Goal: Transaction & Acquisition: Purchase product/service

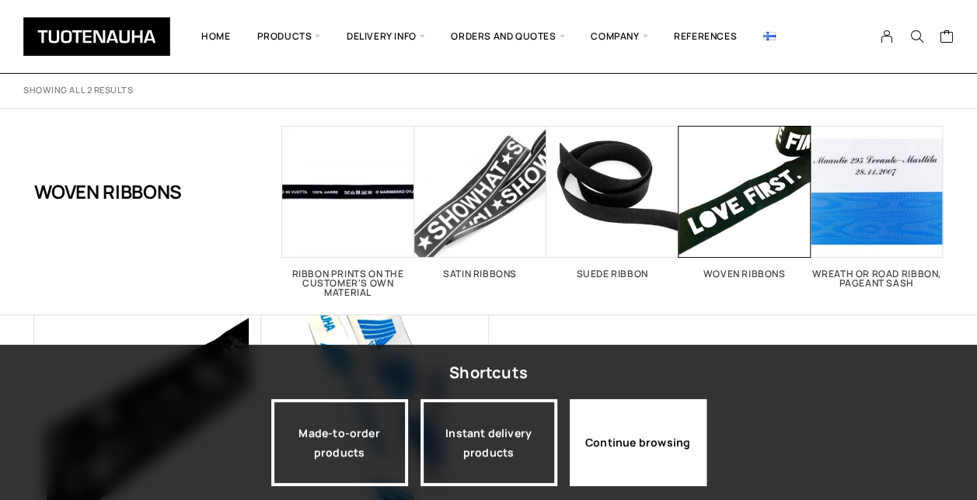
click at [668, 441] on div "Continue browsing" at bounding box center [638, 442] width 137 height 87
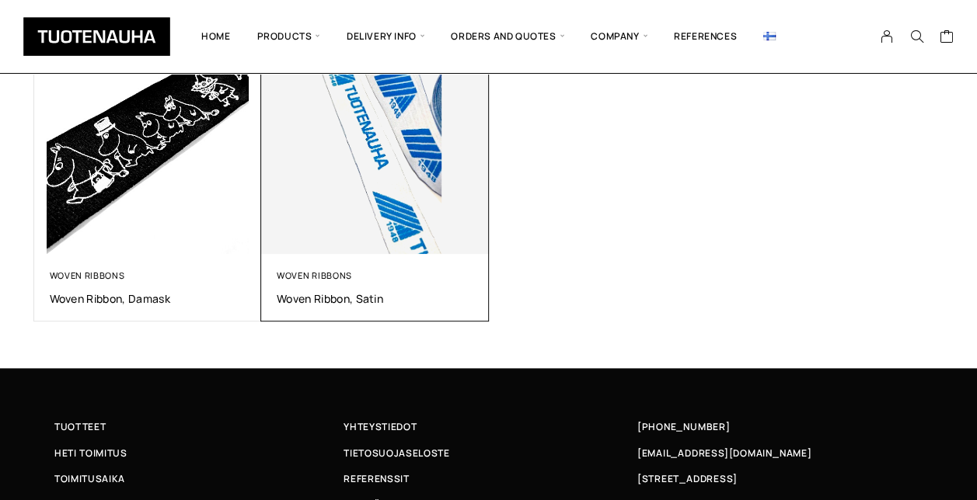
scroll to position [233, 0]
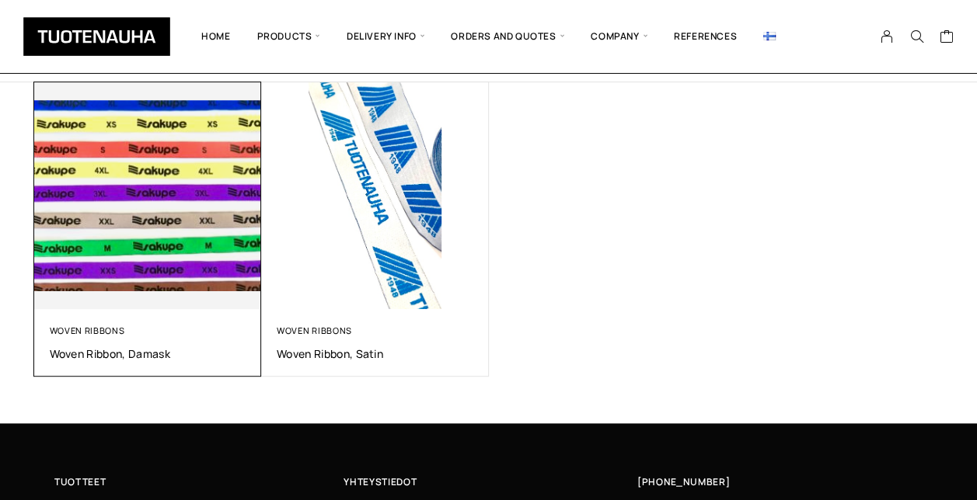
click at [211, 167] on img at bounding box center [147, 195] width 239 height 239
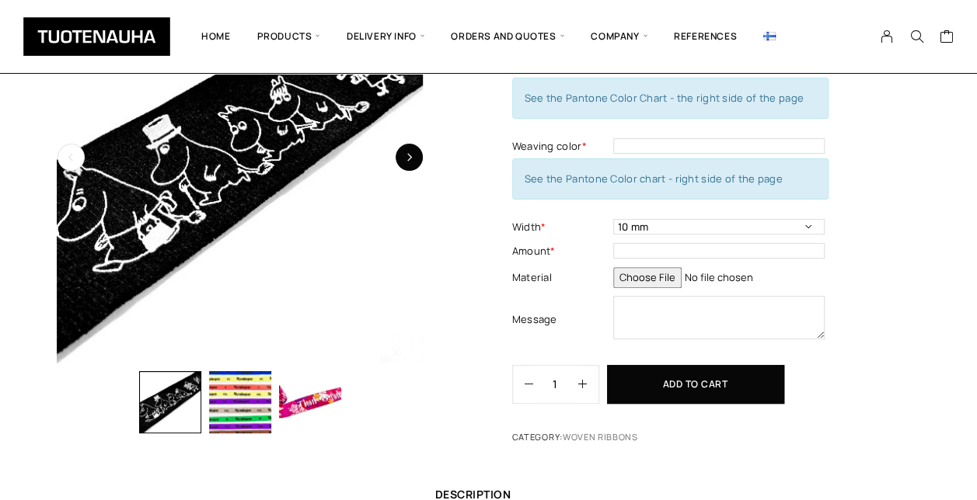
scroll to position [78, 0]
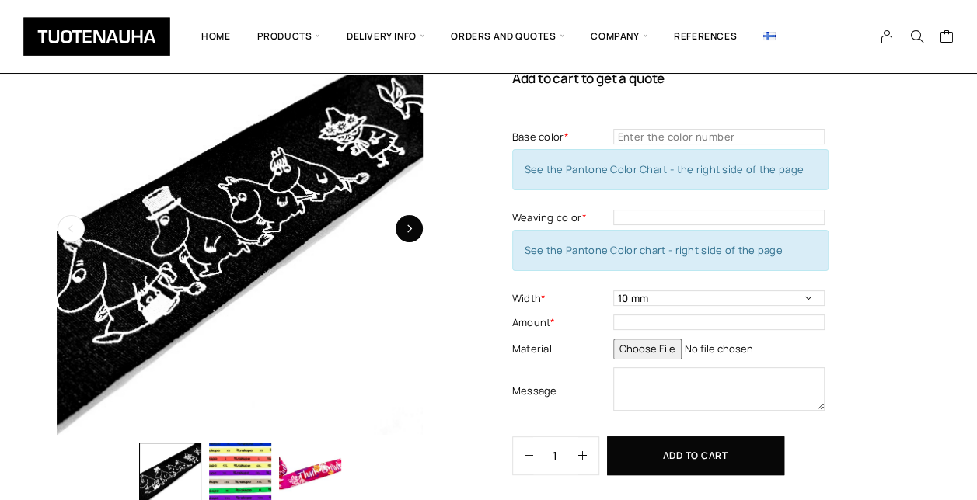
click at [413, 228] on button "button" at bounding box center [408, 228] width 27 height 27
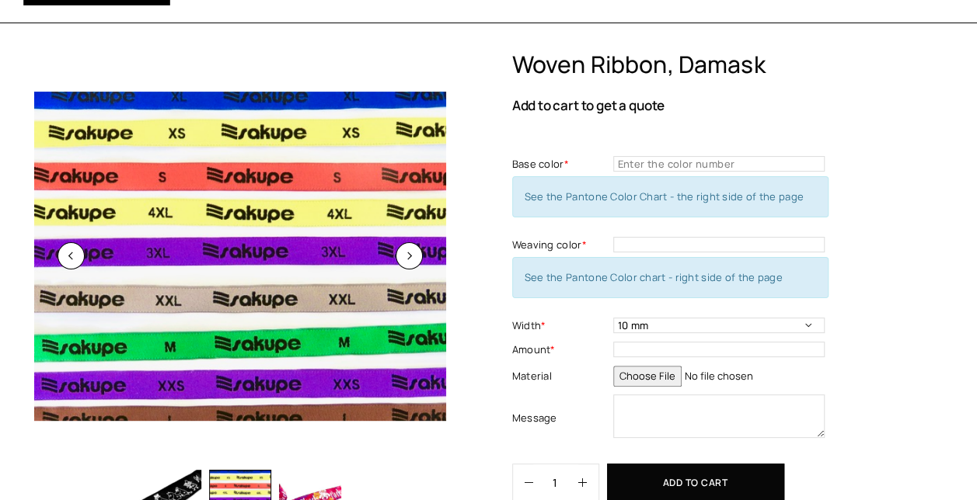
scroll to position [0, 0]
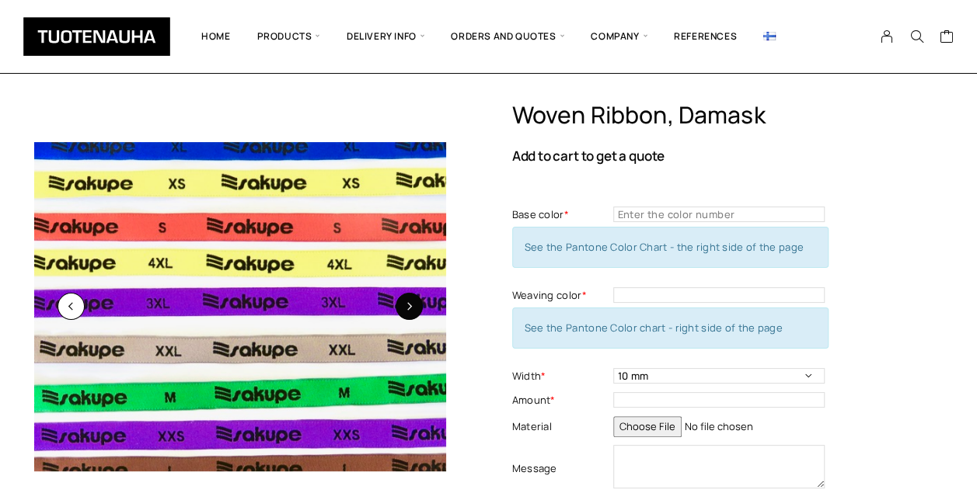
click at [413, 306] on button "button" at bounding box center [408, 306] width 27 height 27
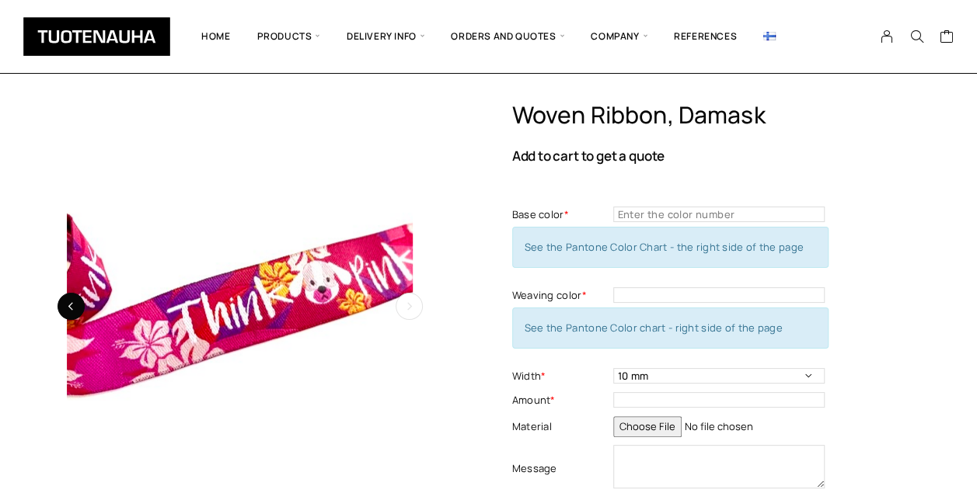
click at [75, 311] on icon "button" at bounding box center [71, 306] width 9 height 9
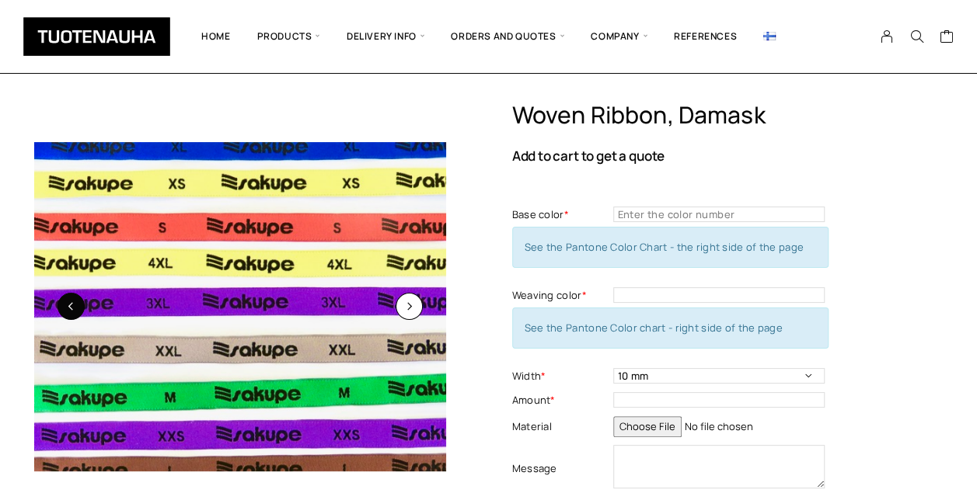
click at [70, 307] on icon "button" at bounding box center [71, 306] width 9 height 9
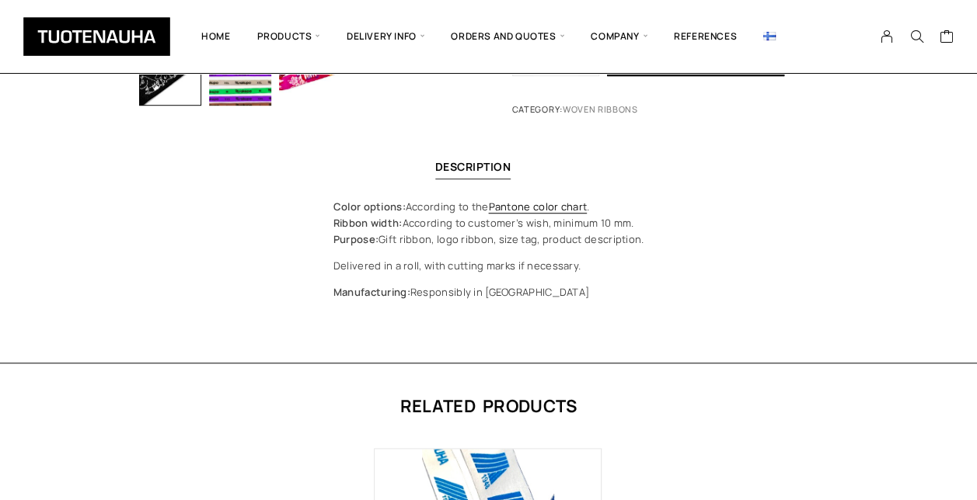
scroll to position [388, 0]
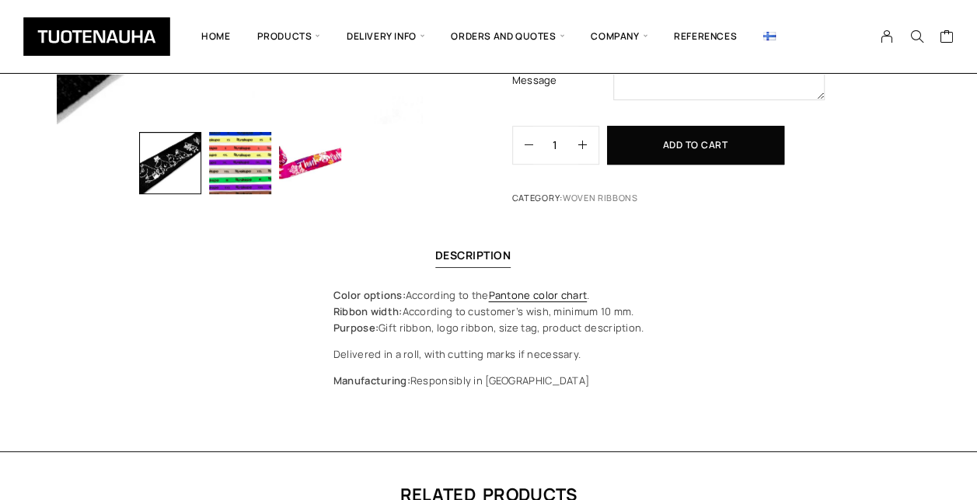
click at [249, 160] on img "button" at bounding box center [240, 163] width 62 height 62
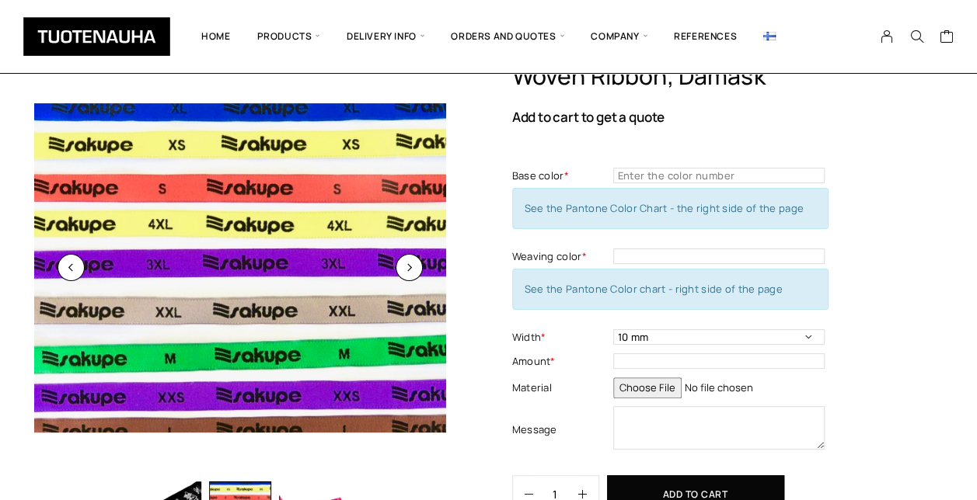
scroll to position [0, 0]
